Goal: Transaction & Acquisition: Obtain resource

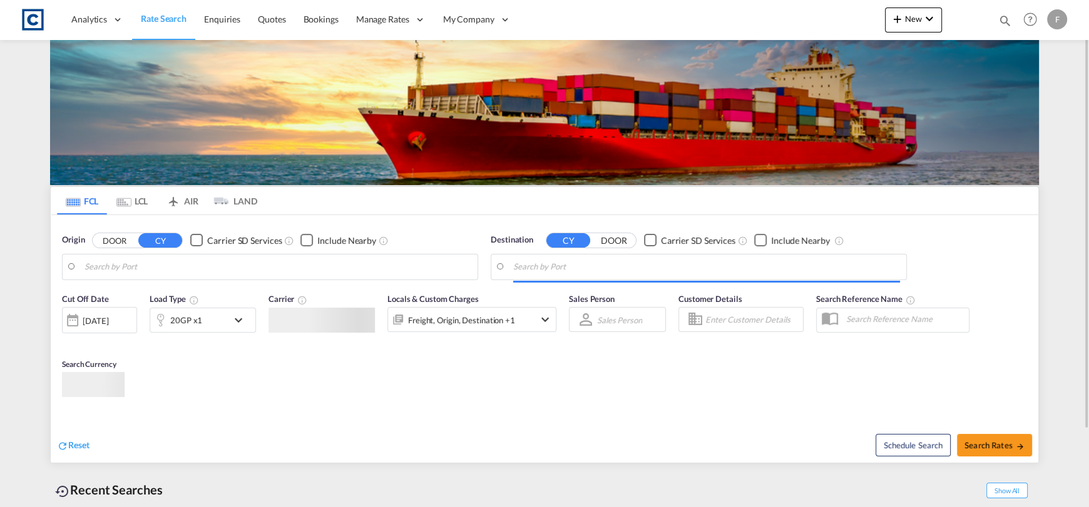
type input "GB-NE21, [GEOGRAPHIC_DATA]"
type input "[GEOGRAPHIC_DATA], [GEOGRAPHIC_DATA]"
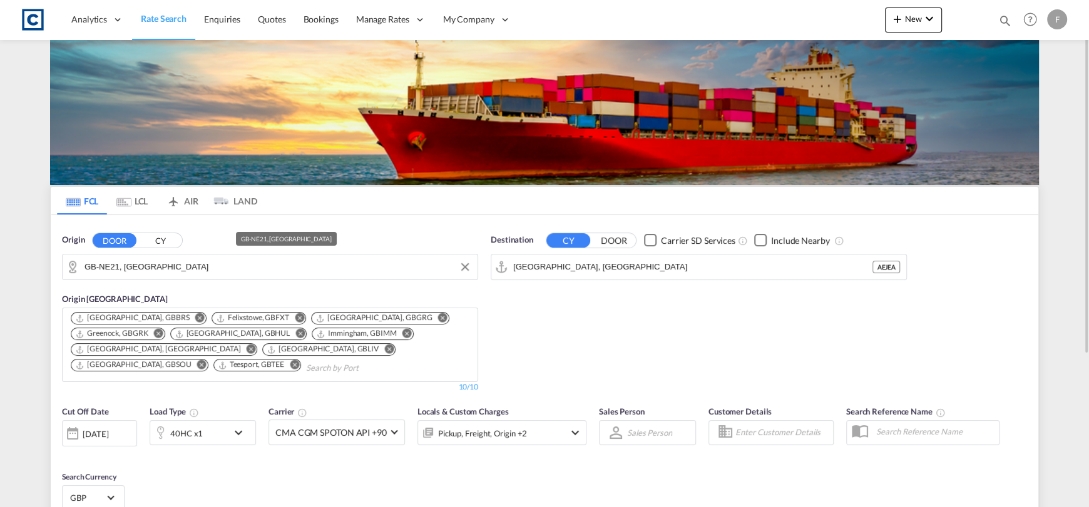
click at [216, 267] on input "GB-NE21, [GEOGRAPHIC_DATA]" at bounding box center [277, 267] width 387 height 19
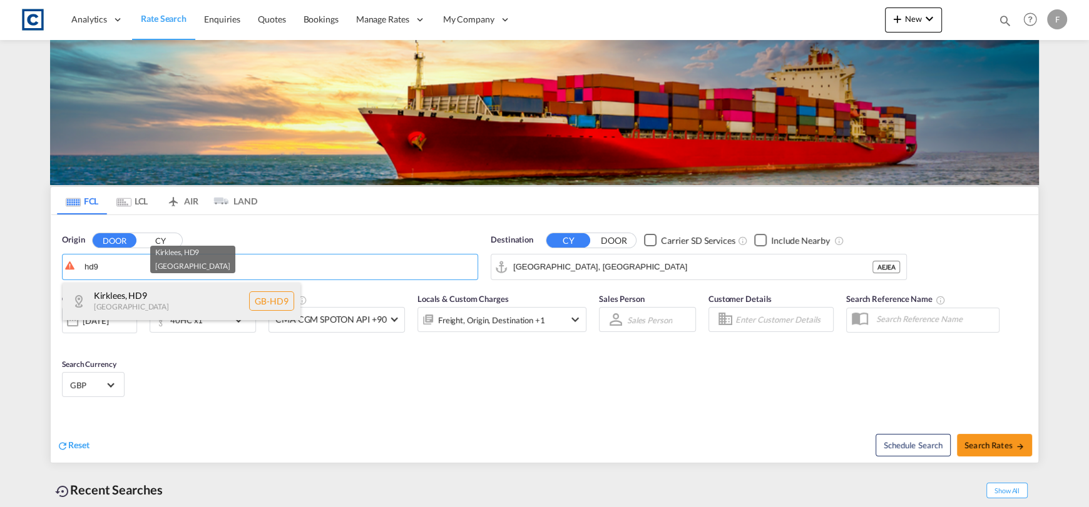
click at [237, 297] on div "Kirklees , HD9 [GEOGRAPHIC_DATA] [GEOGRAPHIC_DATA]-HD9" at bounding box center [182, 302] width 238 height 38
type input "GB-HD9, Kirklees"
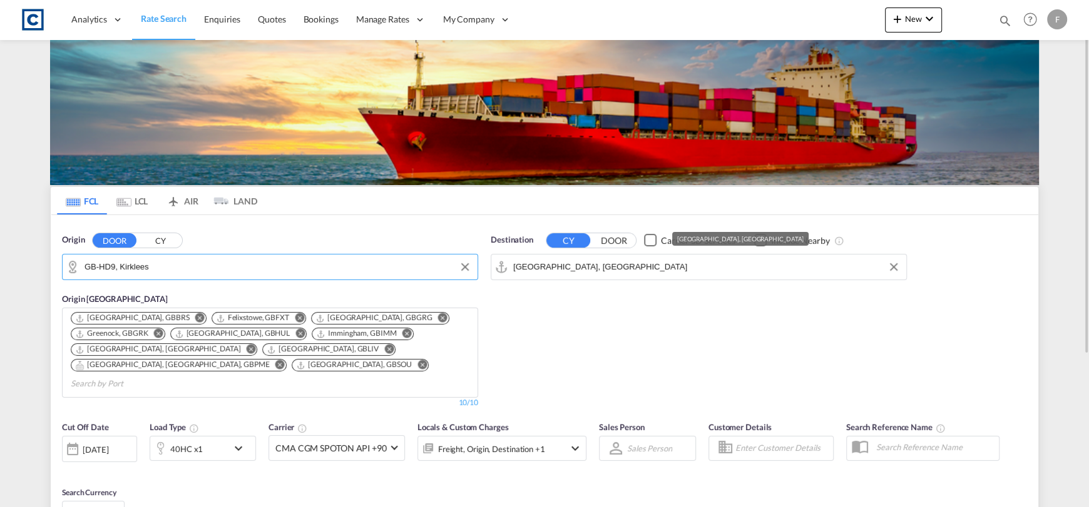
click at [578, 262] on input "[GEOGRAPHIC_DATA], [GEOGRAPHIC_DATA]" at bounding box center [706, 267] width 387 height 19
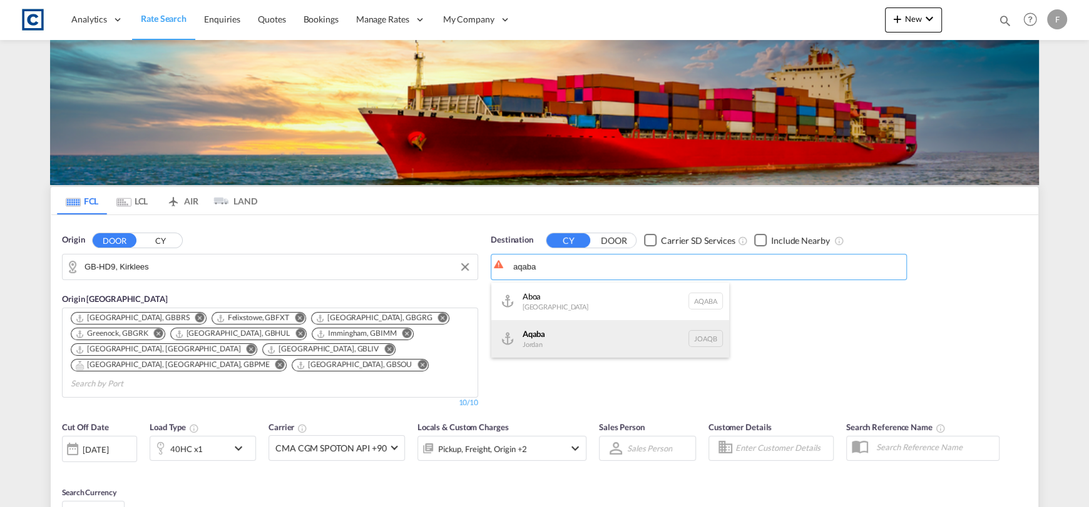
click at [604, 336] on div "Aqaba Jordan JOAQB" at bounding box center [610, 339] width 238 height 38
type input "Aqaba, JOAQB"
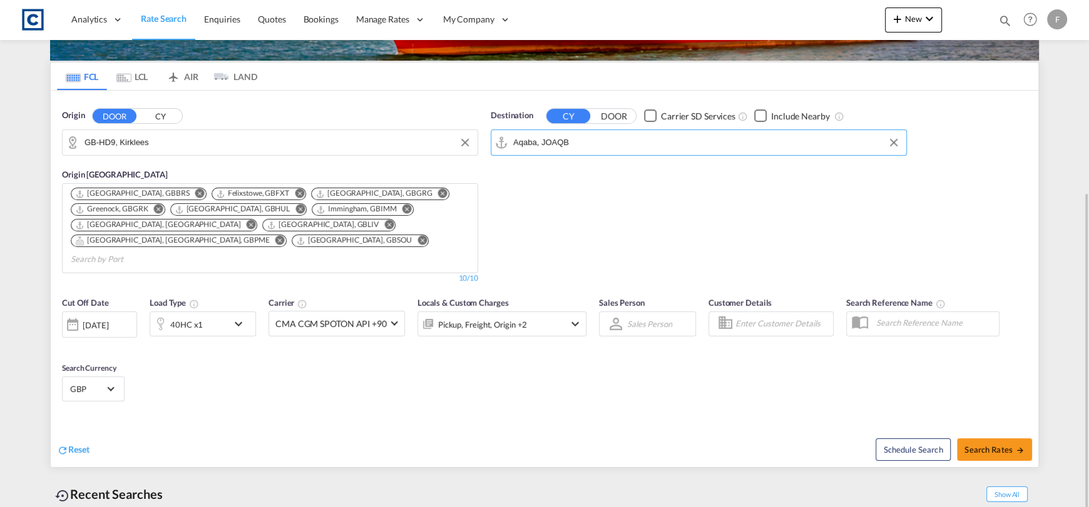
scroll to position [186, 0]
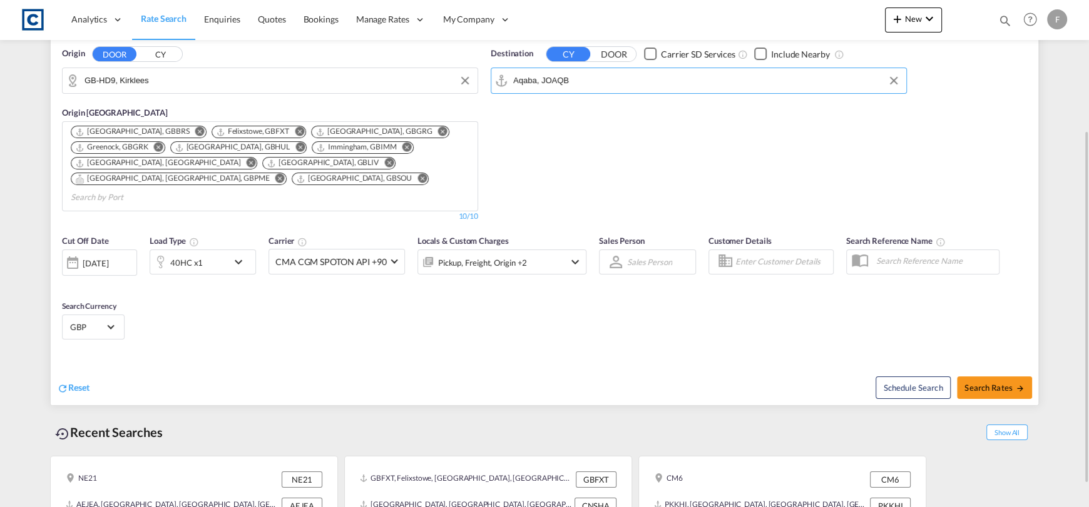
click at [108, 258] on div "[DATE]" at bounding box center [96, 263] width 26 height 11
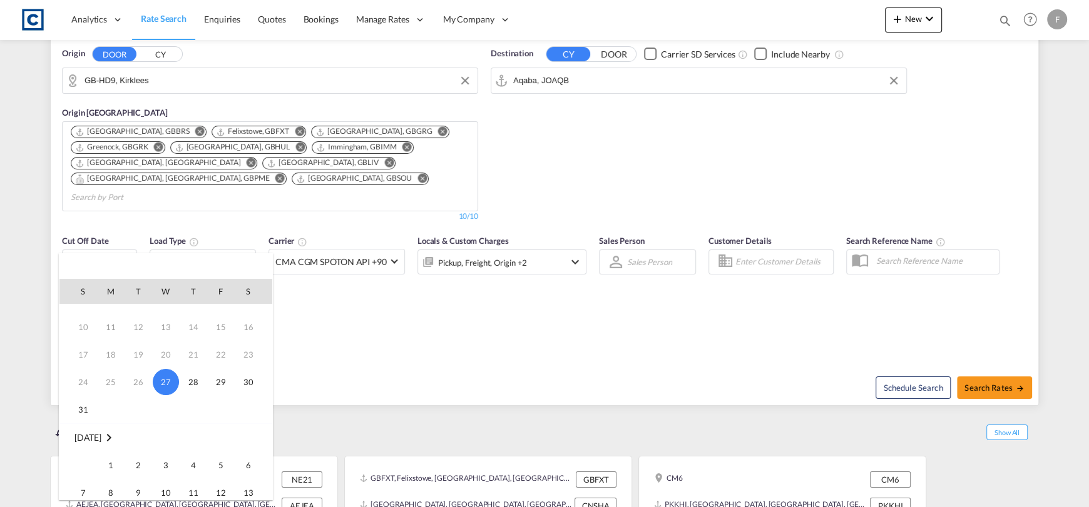
scroll to position [62, 0]
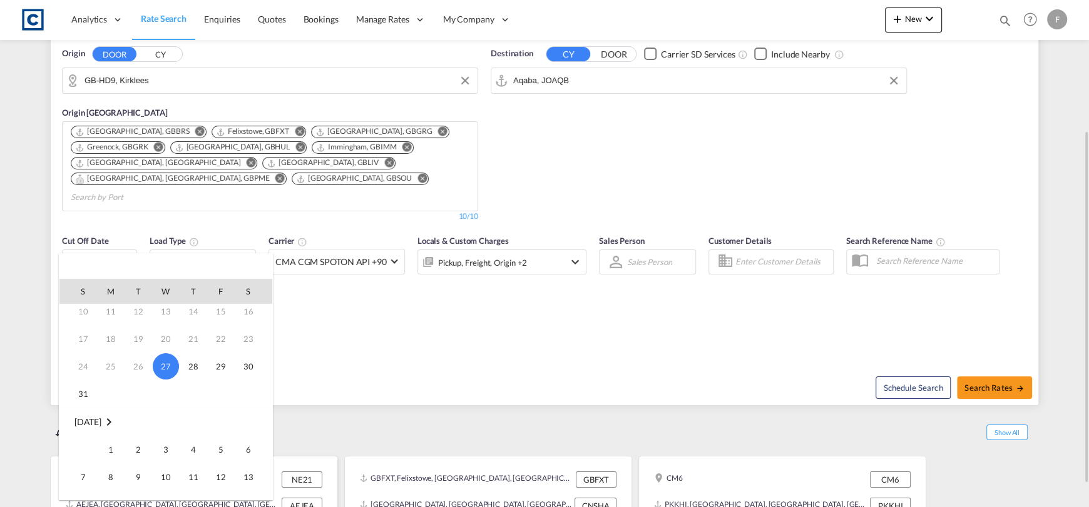
click at [109, 444] on span "1" at bounding box center [110, 449] width 25 height 25
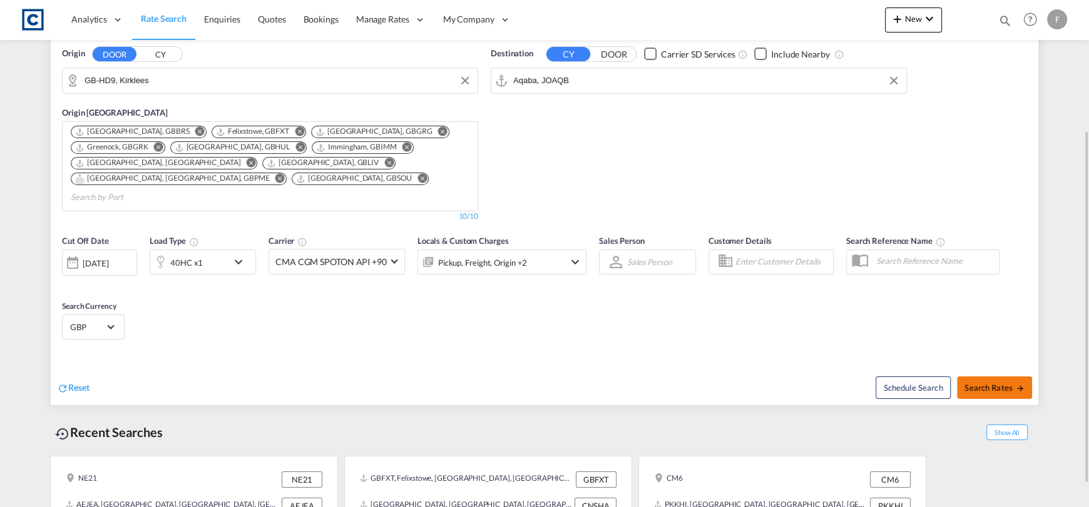
click at [1002, 383] on span "Search Rates" at bounding box center [994, 388] width 60 height 10
type input "HD9 to JOAQB / [DATE]"
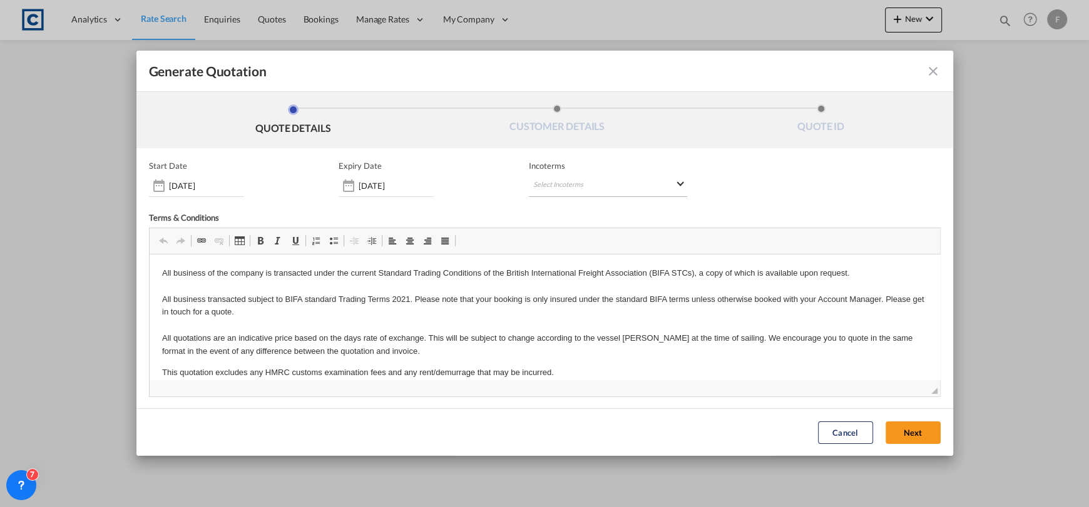
click at [567, 178] on md-select "Select Incoterms DPU - import Delivery at Place Unloaded CFR - export Cost and …" at bounding box center [608, 186] width 158 height 23
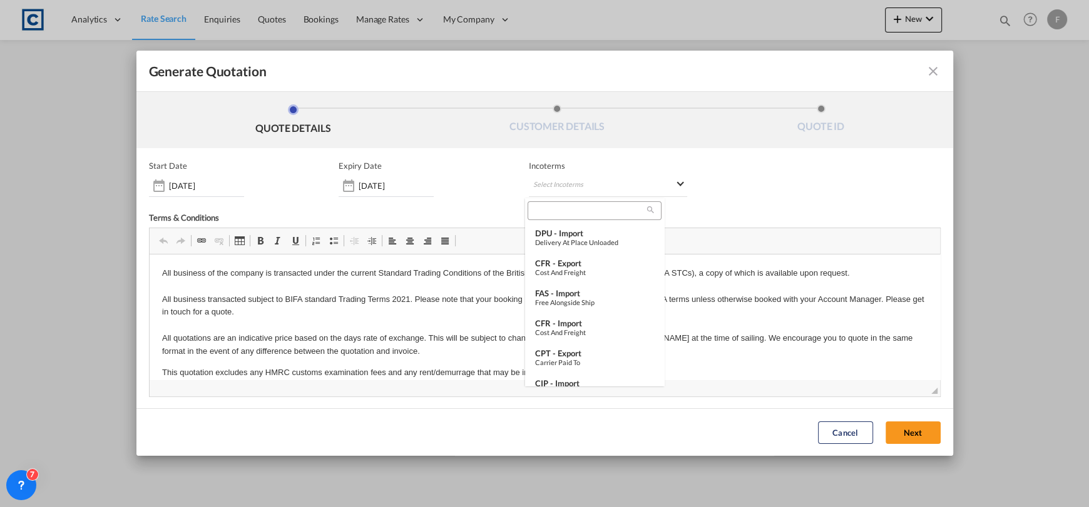
click at [595, 214] on input "search" at bounding box center [589, 210] width 116 height 11
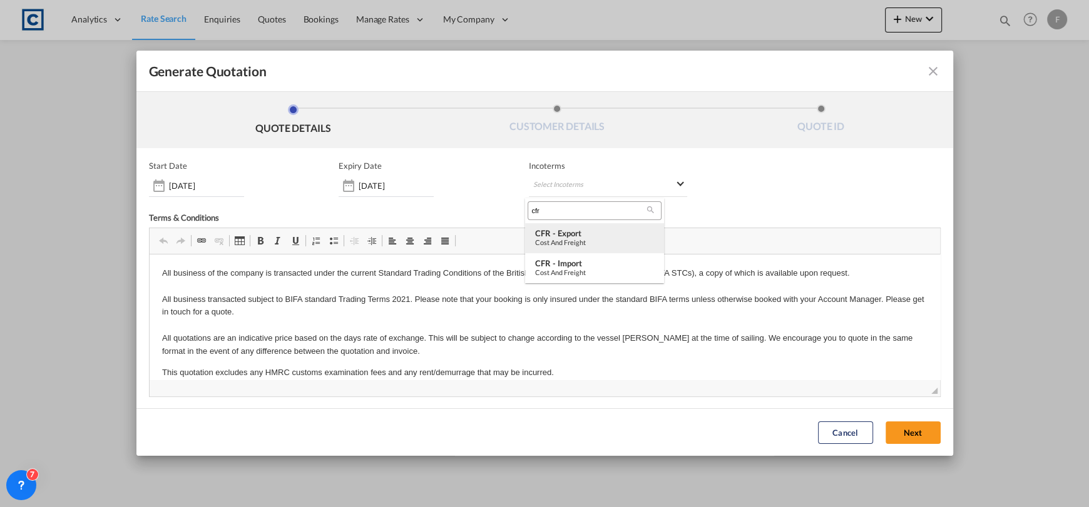
type input "cfr"
click at [613, 237] on div "CFR - export" at bounding box center [594, 233] width 119 height 10
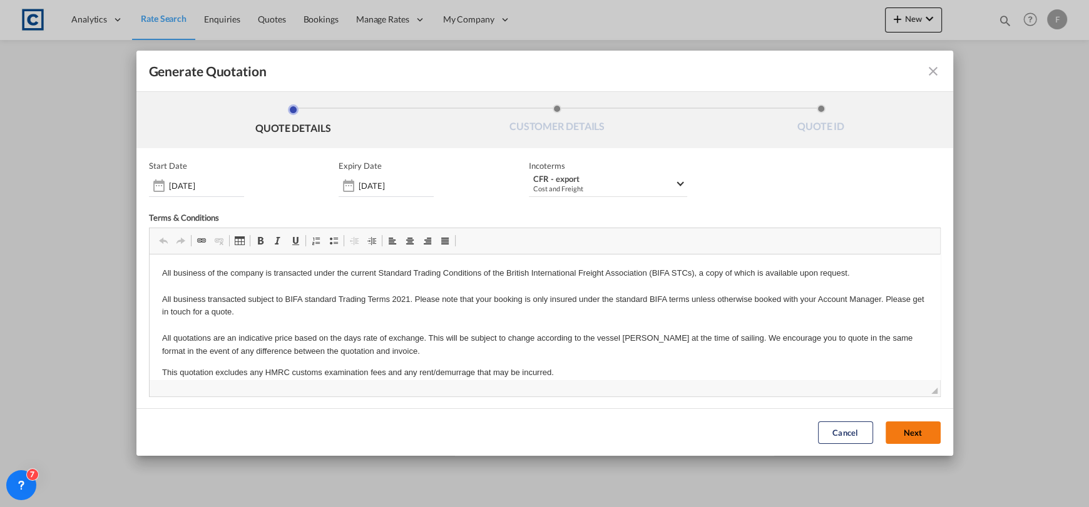
click at [914, 434] on button "Next" at bounding box center [912, 433] width 55 height 23
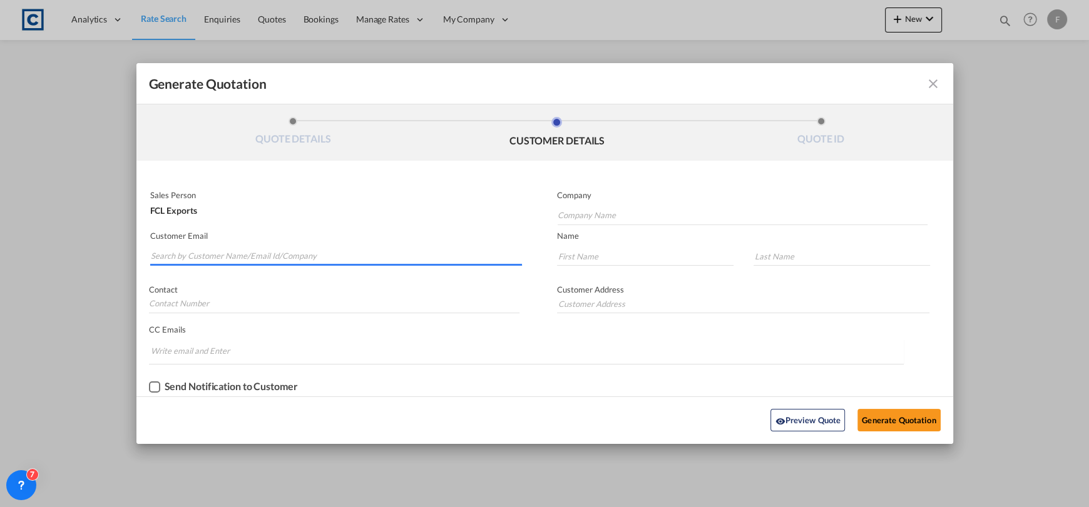
click at [200, 262] on input "Search by Customer Name/Email Id/Company" at bounding box center [337, 256] width 372 height 19
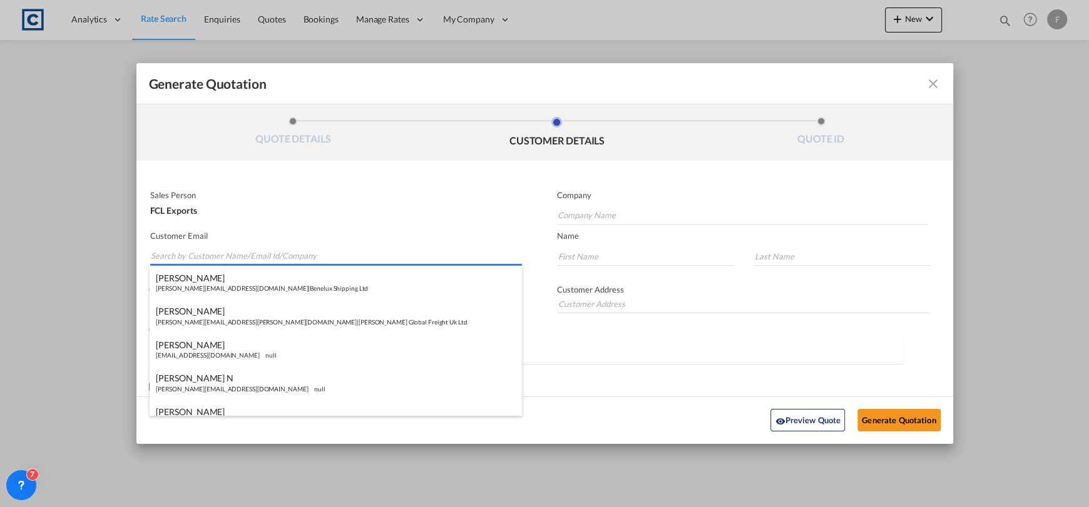
click at [187, 250] on input "Search by Customer Name/Email Id/Company" at bounding box center [337, 256] width 372 height 19
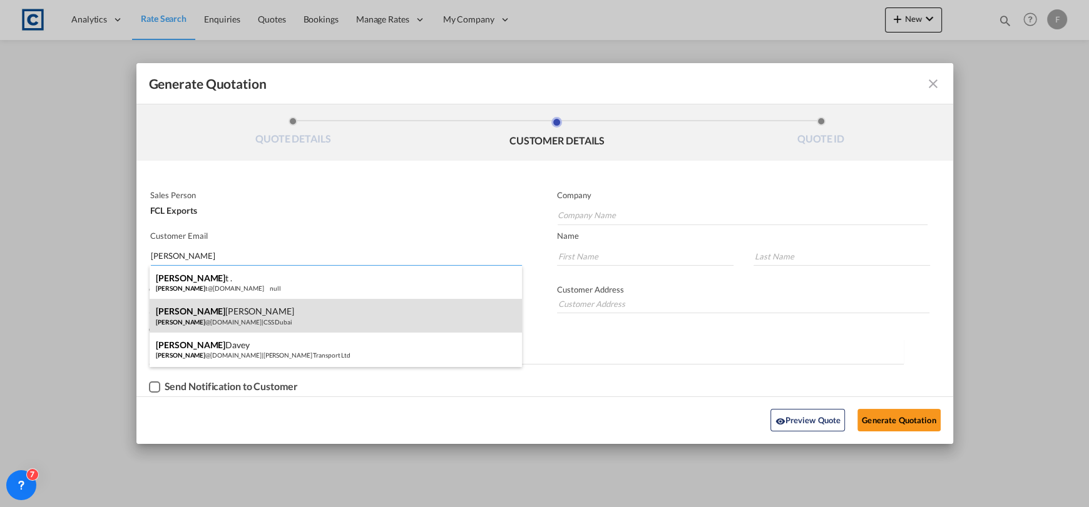
type input "[PERSON_NAME]"
click at [197, 329] on div "[PERSON_NAME] [PERSON_NAME] [PERSON_NAME] @[DOMAIN_NAME] | CSS Dubai" at bounding box center [336, 316] width 372 height 34
type input "CSS Dubai"
type input "[PERSON_NAME][EMAIL_ADDRESS][DOMAIN_NAME]"
type input "[PERSON_NAME]"
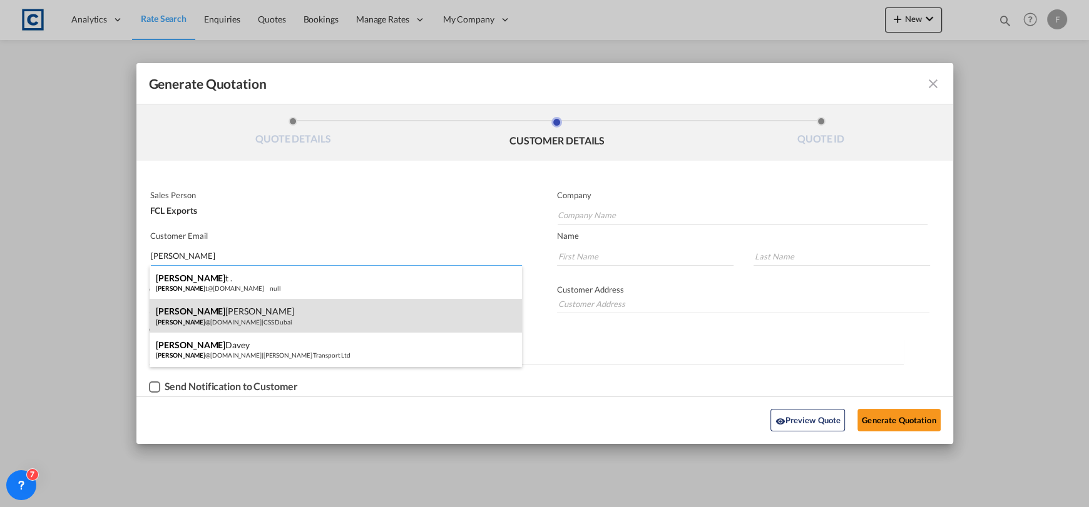
type input "[PERSON_NAME]"
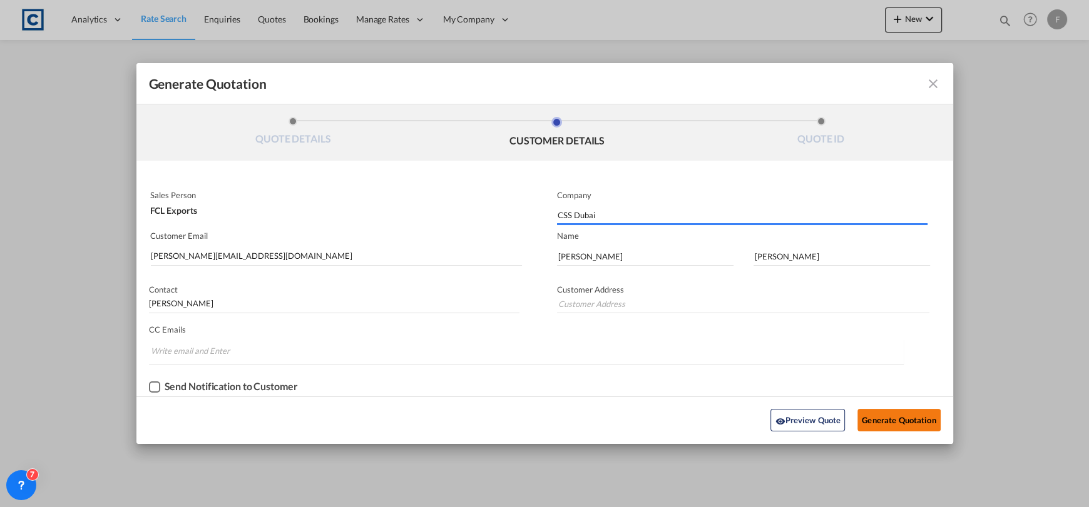
click at [881, 415] on button "Generate Quotation" at bounding box center [898, 420] width 83 height 23
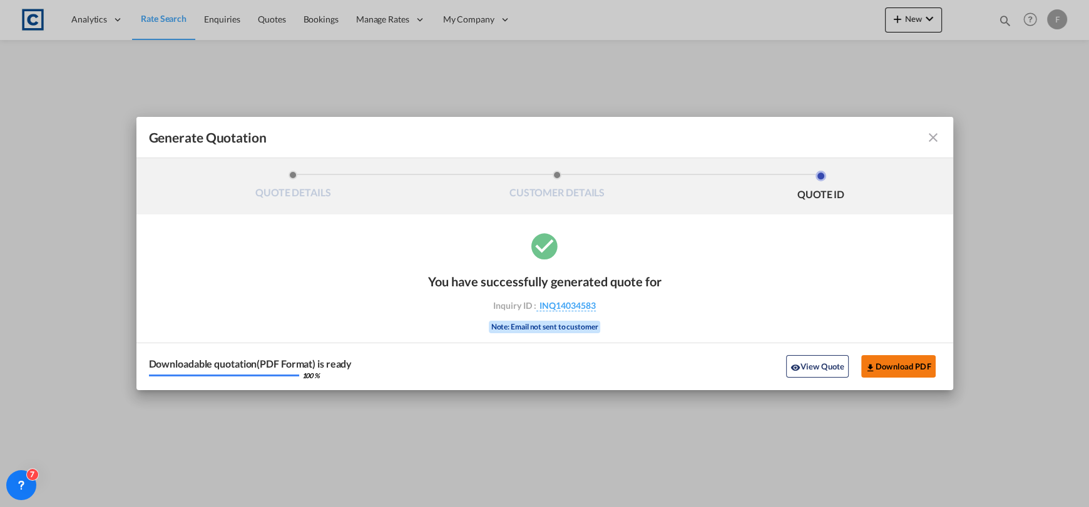
click at [888, 363] on button "Download PDF" at bounding box center [898, 366] width 74 height 23
click at [932, 135] on md-icon "icon-close fg-AAA8AD cursor m-0" at bounding box center [932, 137] width 15 height 15
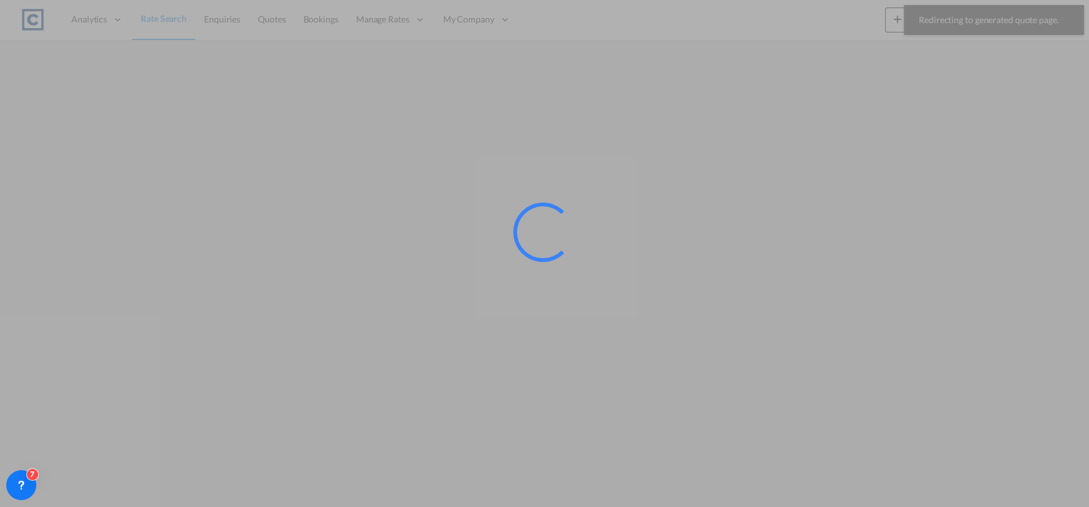
click at [805, 11] on div at bounding box center [544, 253] width 1089 height 507
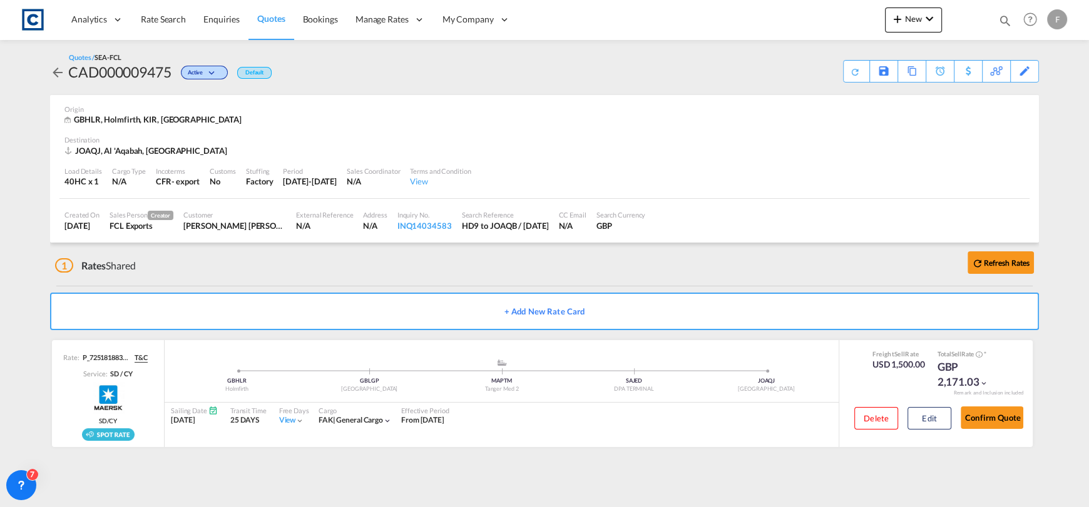
click at [1004, 23] on md-icon "icon-magnify" at bounding box center [1005, 21] width 14 height 14
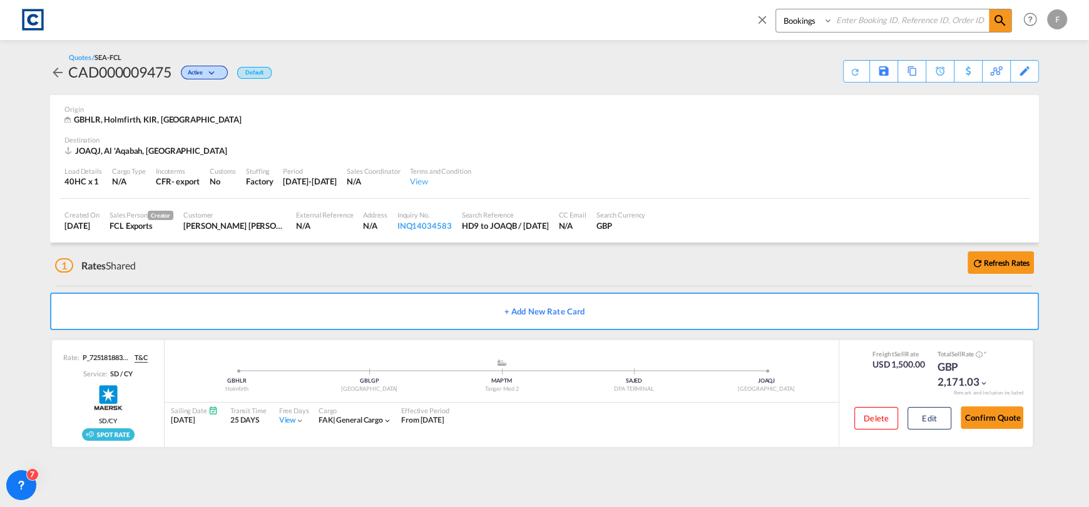
click at [892, 28] on input at bounding box center [911, 20] width 156 height 22
paste input "CAD000009475"
type input "CAD000009475"
click at [793, 23] on select "Bookings Quotes Enquiries" at bounding box center [805, 20] width 59 height 23
select select "Quotes"
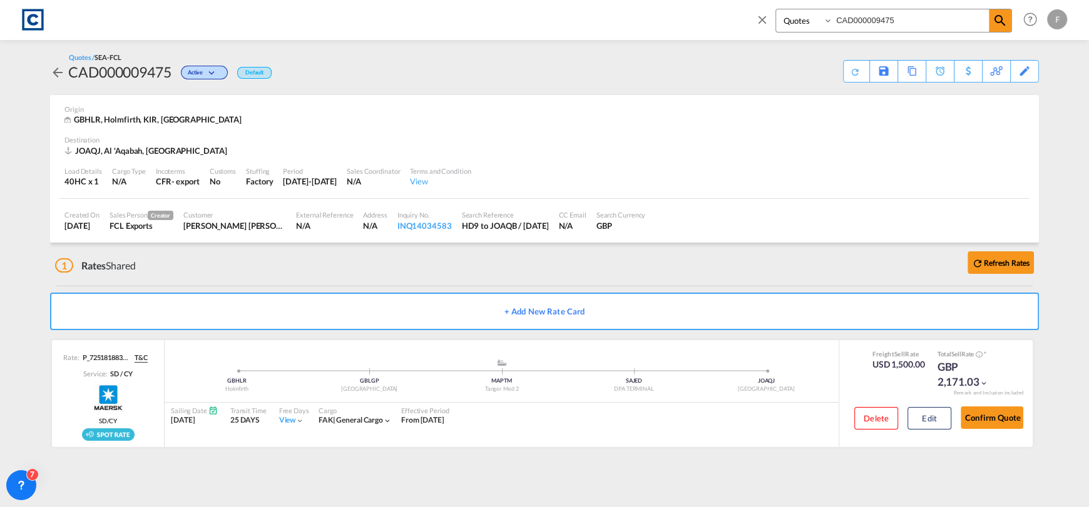
click at [776, 9] on select "Bookings Quotes Enquiries" at bounding box center [805, 20] width 59 height 23
click at [1007, 22] on span at bounding box center [1000, 20] width 23 height 23
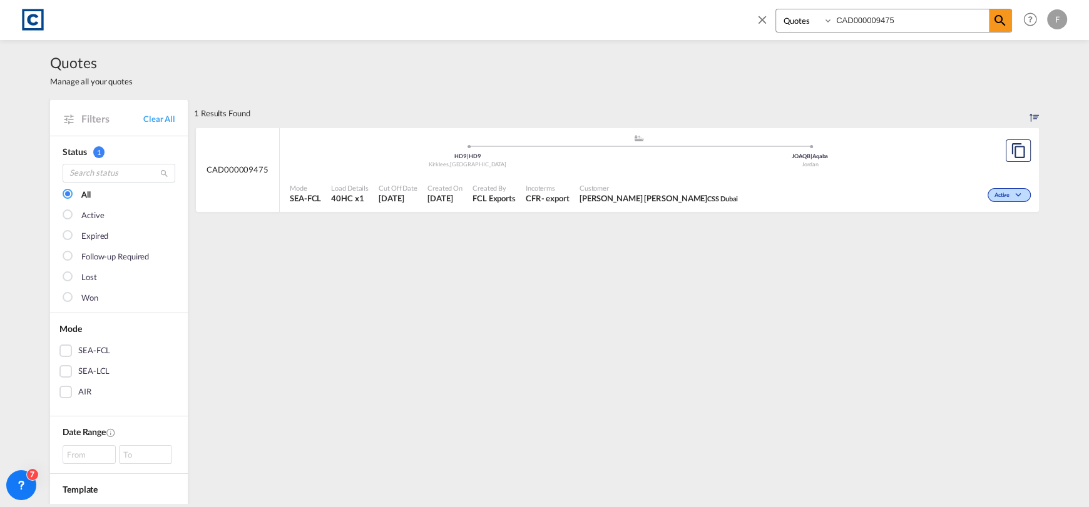
click at [721, 175] on div "Mode SEA-FCL Load Details 40HC x1 Cut Off Date [DATE] Created On [DATE] Created…" at bounding box center [659, 194] width 759 height 38
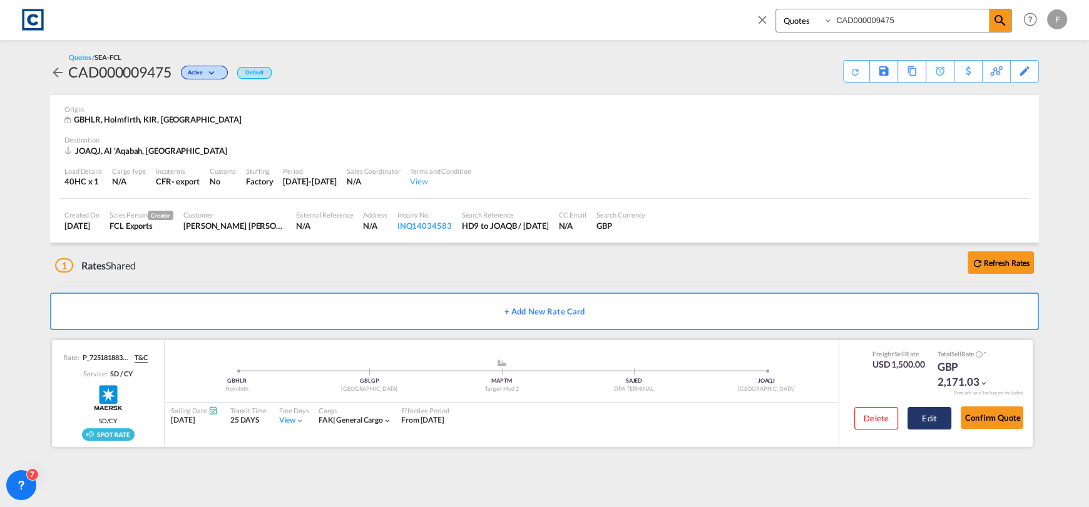
click at [936, 415] on button "Edit" at bounding box center [929, 418] width 44 height 23
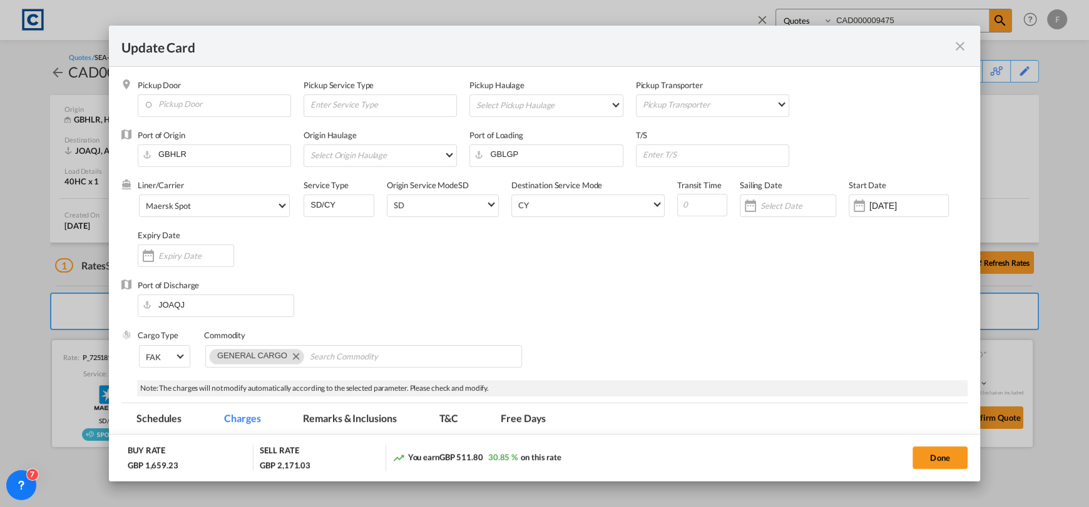
select select "per B/L"
select select "per container"
select select "per B/L"
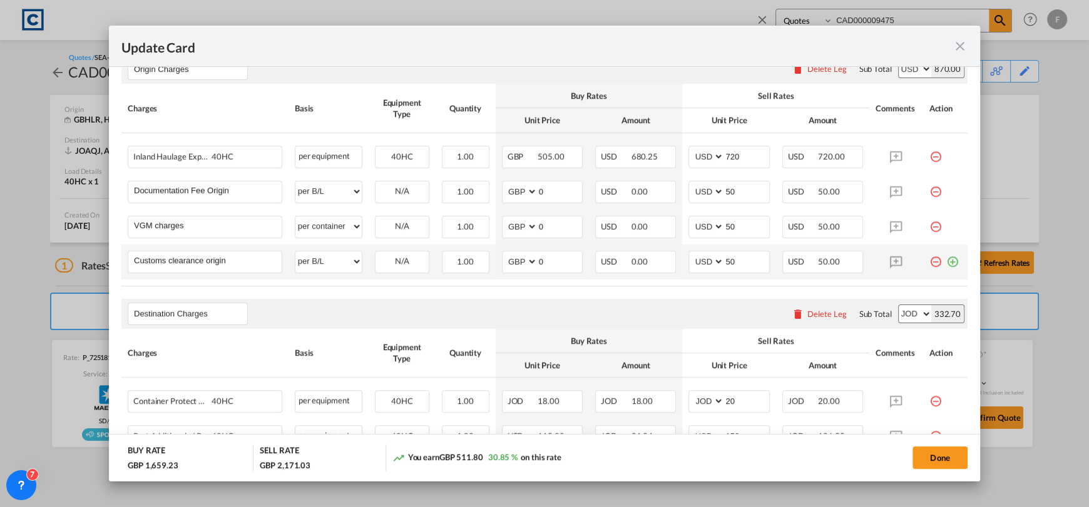
scroll to position [711, 0]
